Goal: Information Seeking & Learning: Learn about a topic

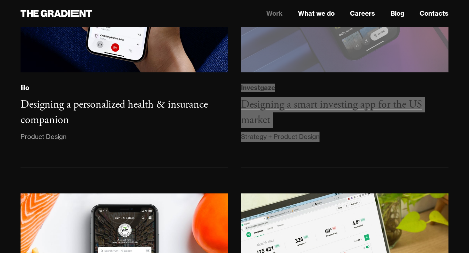
scroll to position [909, 0]
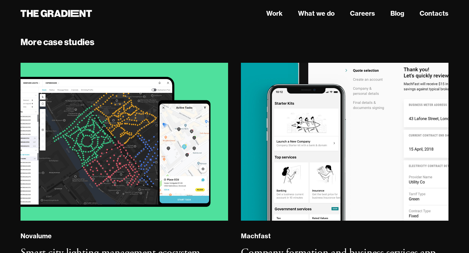
scroll to position [3609, 0]
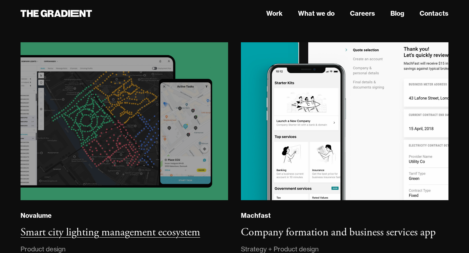
click at [168, 112] on img at bounding box center [125, 121] width 212 height 161
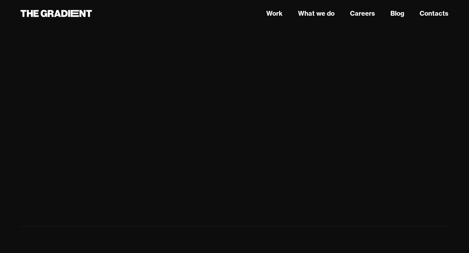
scroll to position [1223, 0]
click at [278, 13] on link "Work" at bounding box center [274, 14] width 16 height 10
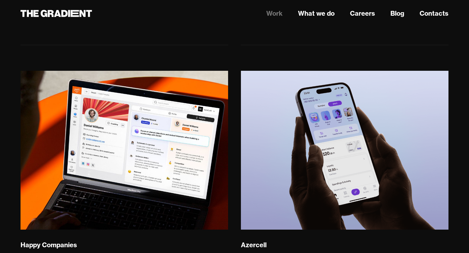
scroll to position [375, 0]
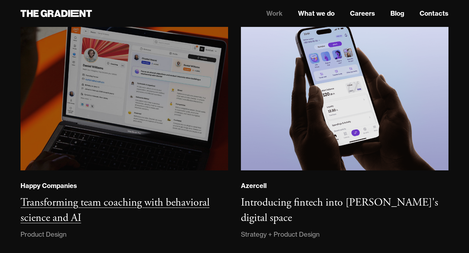
click at [158, 128] on img at bounding box center [125, 91] width 212 height 162
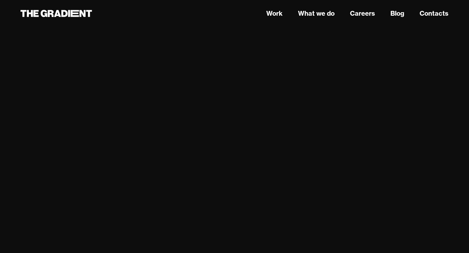
scroll to position [1872, 0]
